Goal: Information Seeking & Learning: Learn about a topic

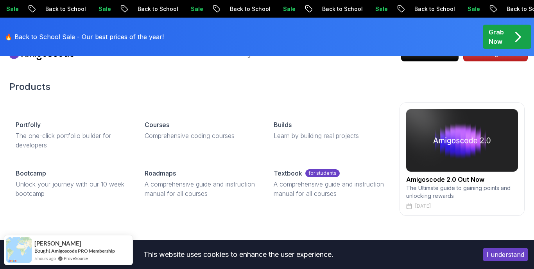
scroll to position [1, 0]
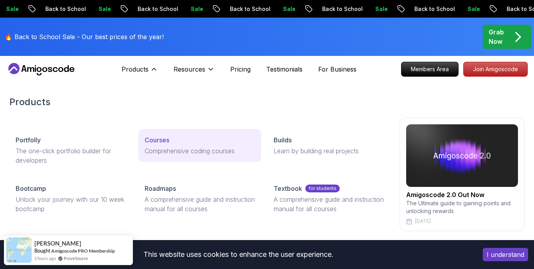
click at [161, 138] on p "Courses" at bounding box center [157, 139] width 25 height 9
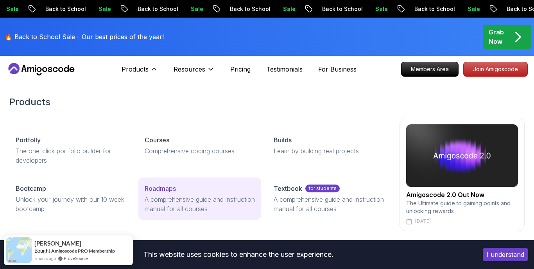
click at [169, 187] on p "Roadmaps" at bounding box center [160, 188] width 31 height 9
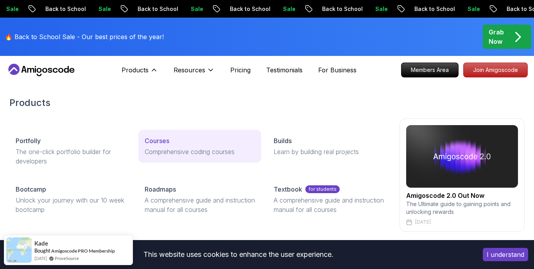
click at [169, 142] on p "Courses" at bounding box center [157, 140] width 25 height 9
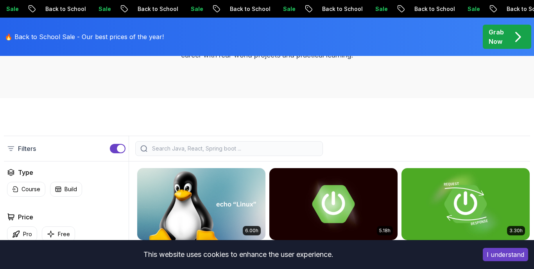
scroll to position [122, 0]
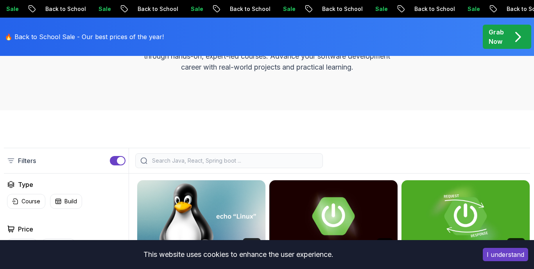
drag, startPoint x: 235, startPoint y: 164, endPoint x: 219, endPoint y: 160, distance: 16.5
click at [231, 164] on input "search" at bounding box center [234, 161] width 167 height 8
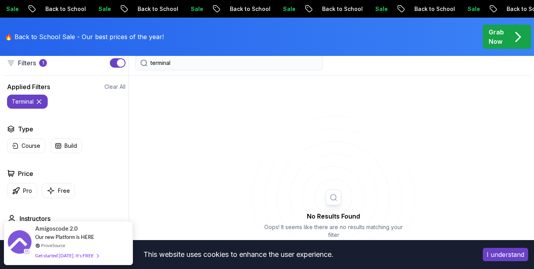
scroll to position [205, 0]
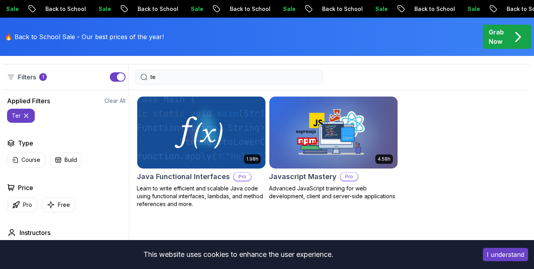
type input "t"
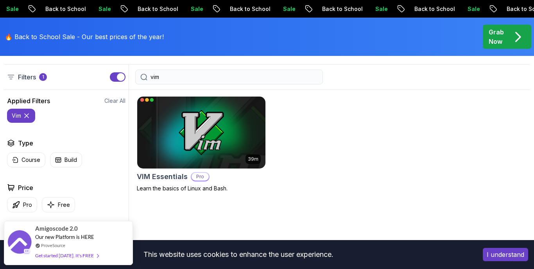
type input "vim"
click at [173, 175] on h2 "VIM Essentials" at bounding box center [162, 176] width 51 height 11
